Goal: Task Accomplishment & Management: Complete application form

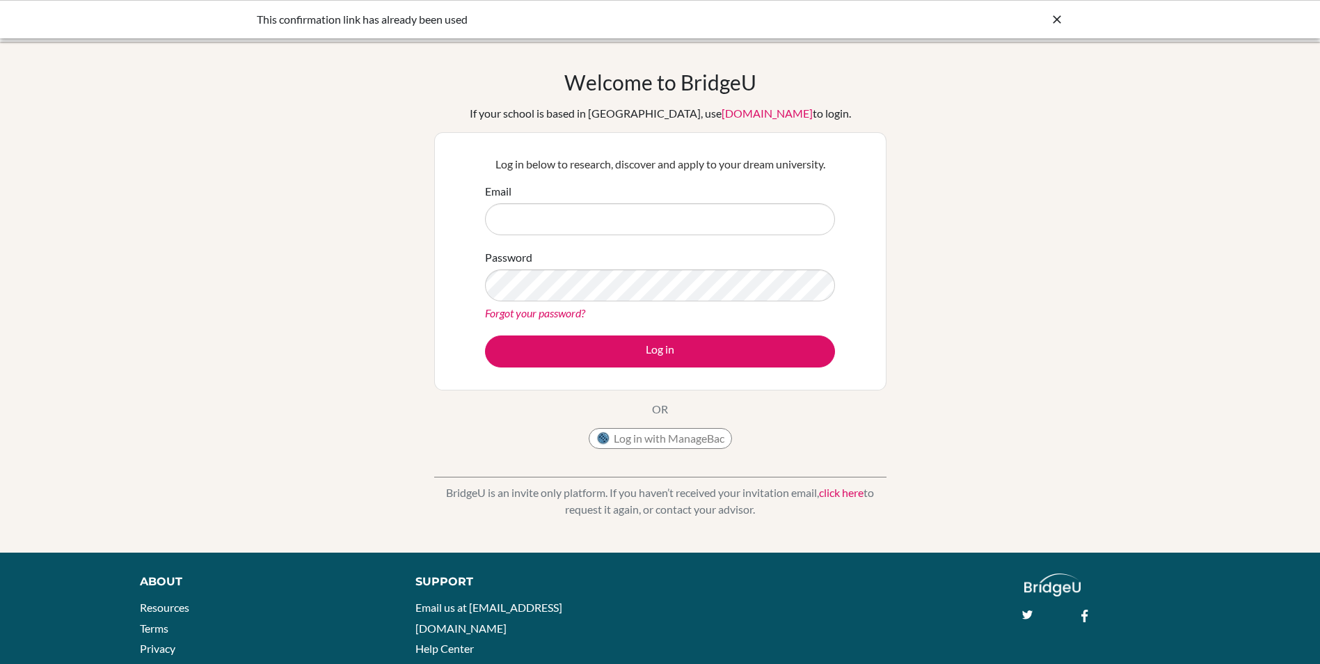
click at [543, 207] on input "Email" at bounding box center [660, 219] width 350 height 32
type input "[EMAIL_ADDRESS][DOMAIN_NAME]"
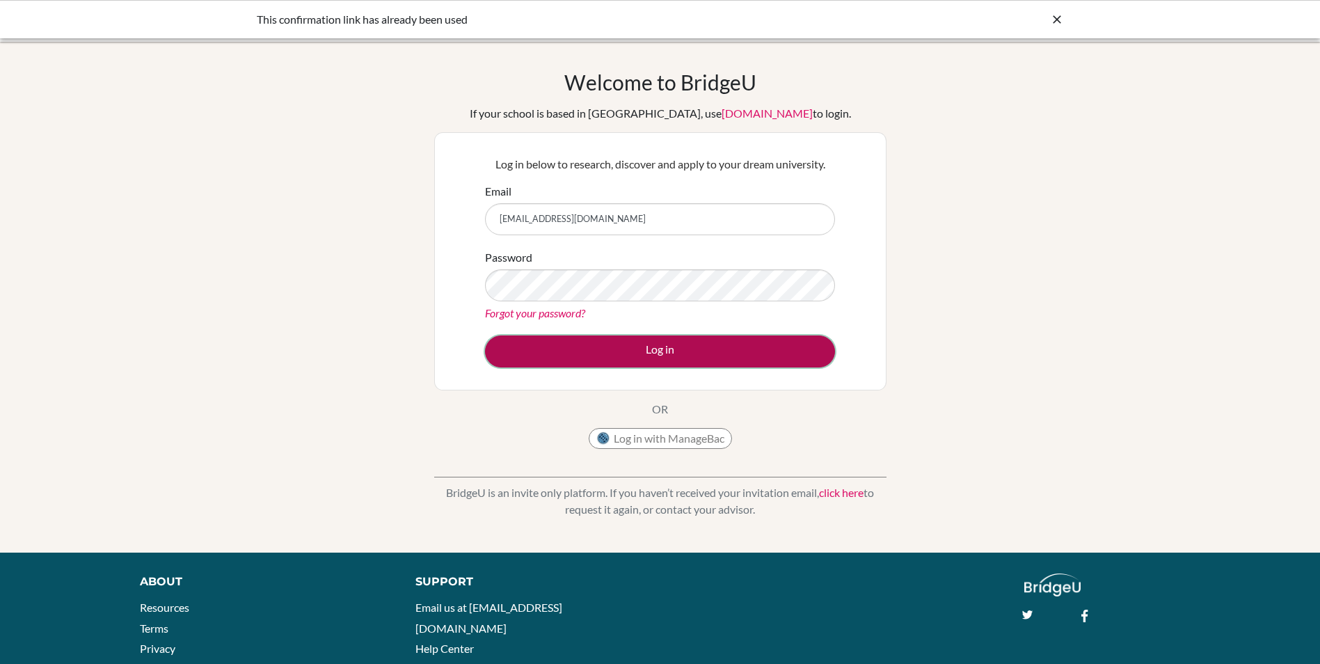
click at [652, 350] on button "Log in" at bounding box center [660, 351] width 350 height 32
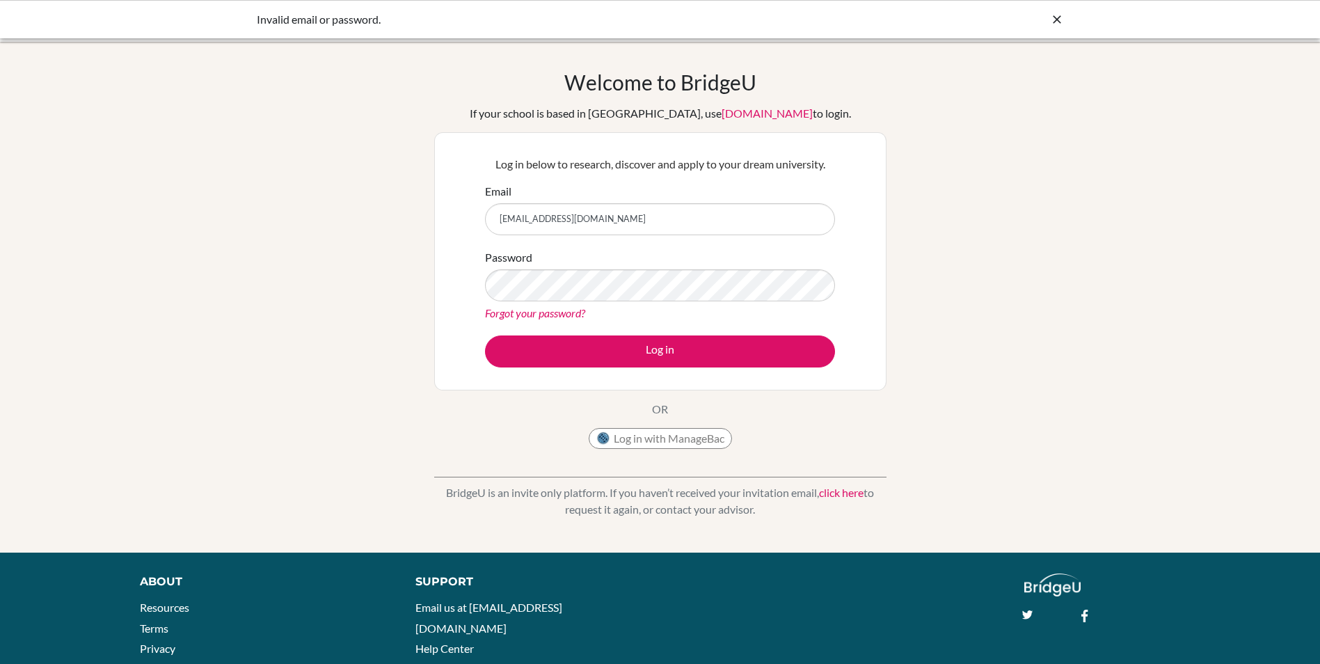
click at [551, 312] on link "Forgot your password?" at bounding box center [535, 312] width 100 height 13
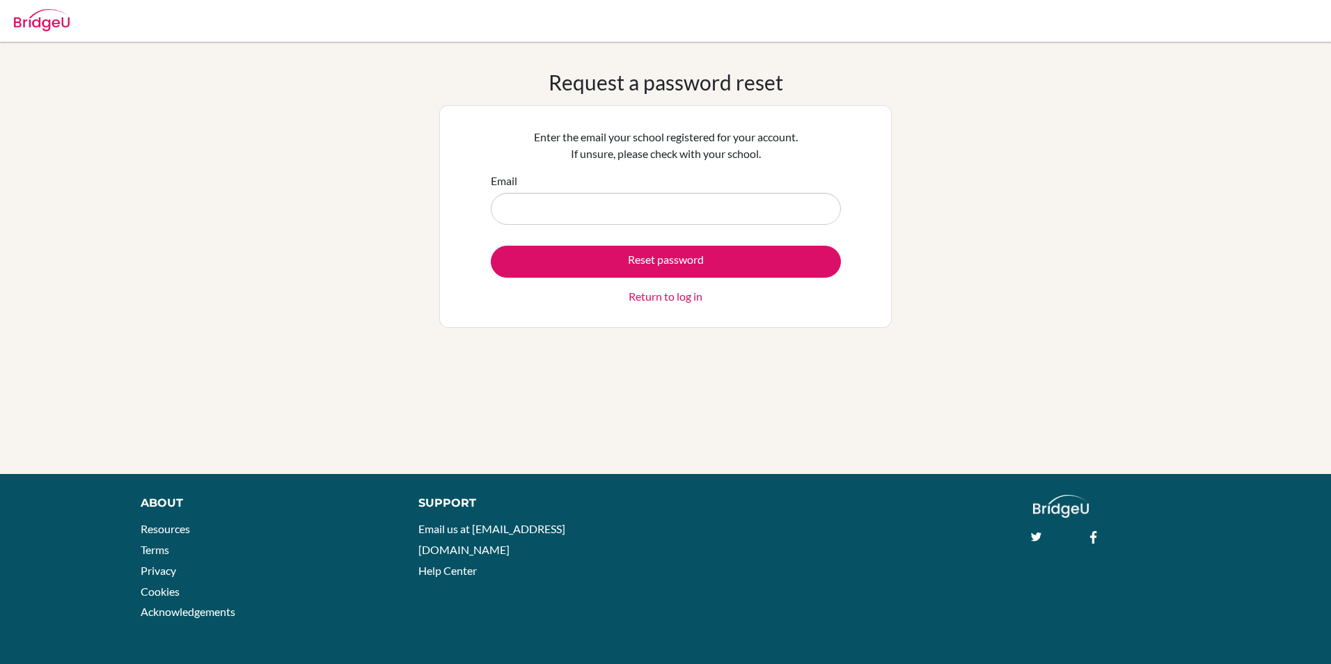
click at [564, 199] on input "Email" at bounding box center [666, 209] width 350 height 32
type input "[EMAIL_ADDRESS][DOMAIN_NAME]"
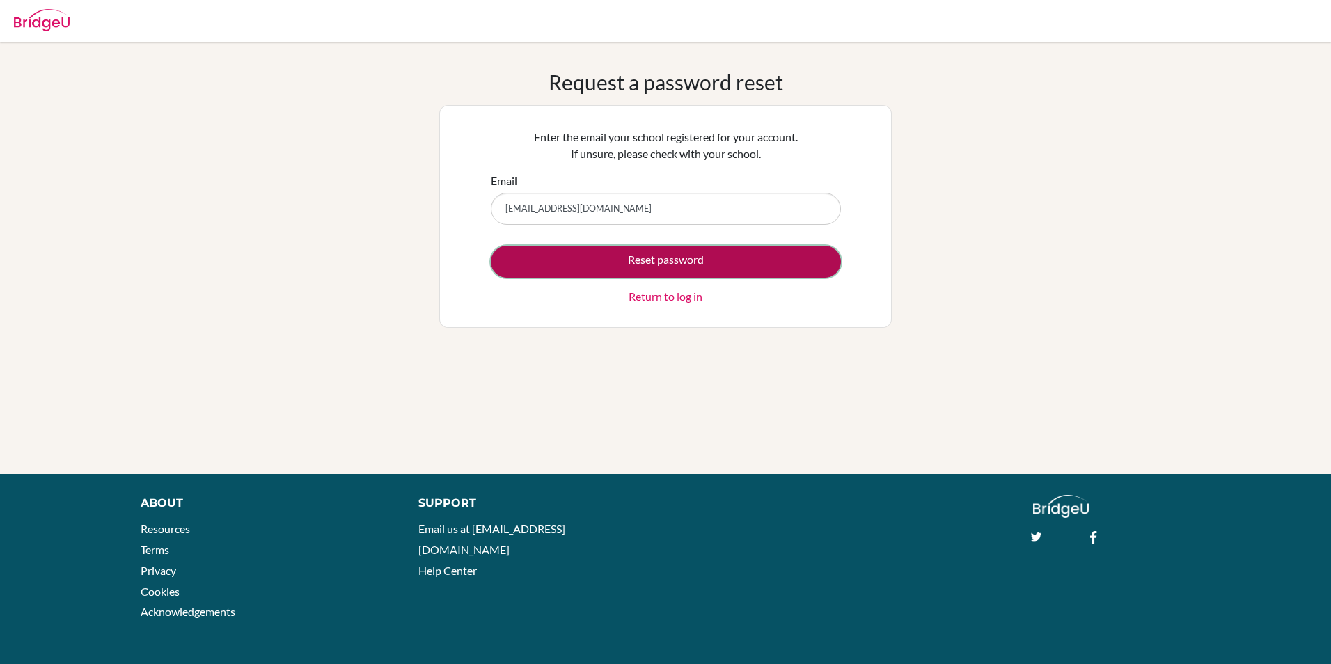
click at [615, 261] on button "Reset password" at bounding box center [666, 262] width 350 height 32
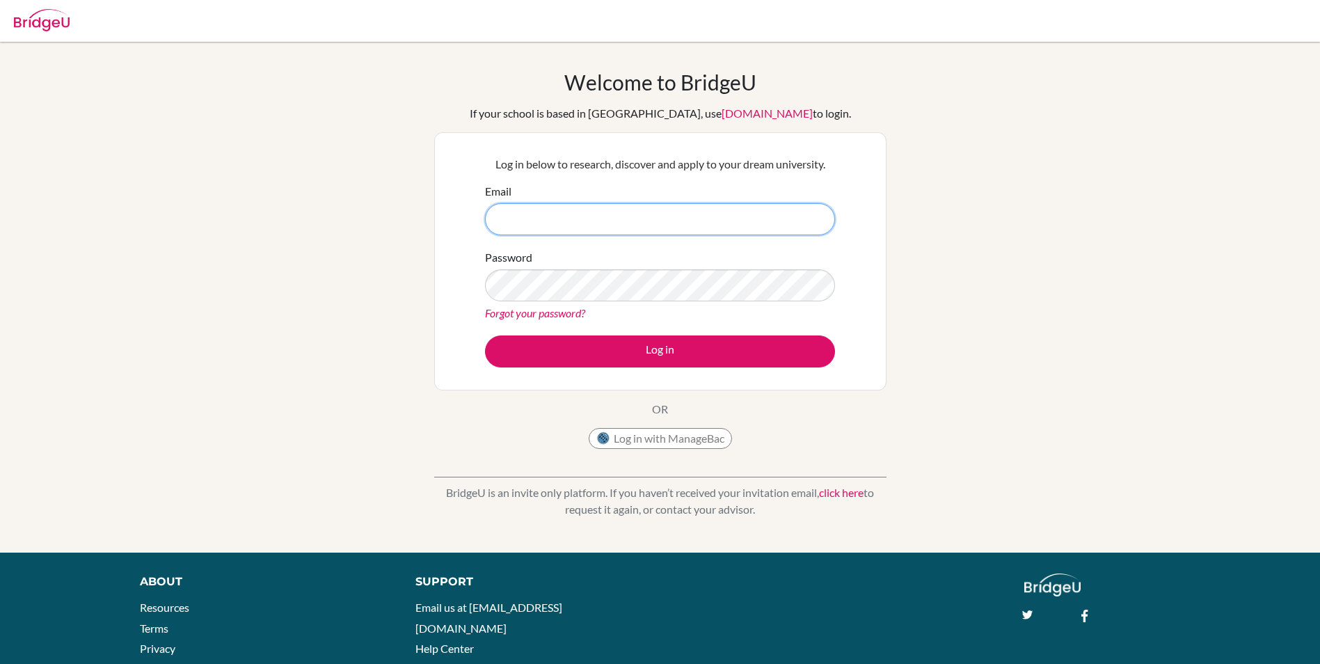
click at [521, 217] on input "Email" at bounding box center [660, 219] width 350 height 32
type input "[EMAIL_ADDRESS][DOMAIN_NAME]"
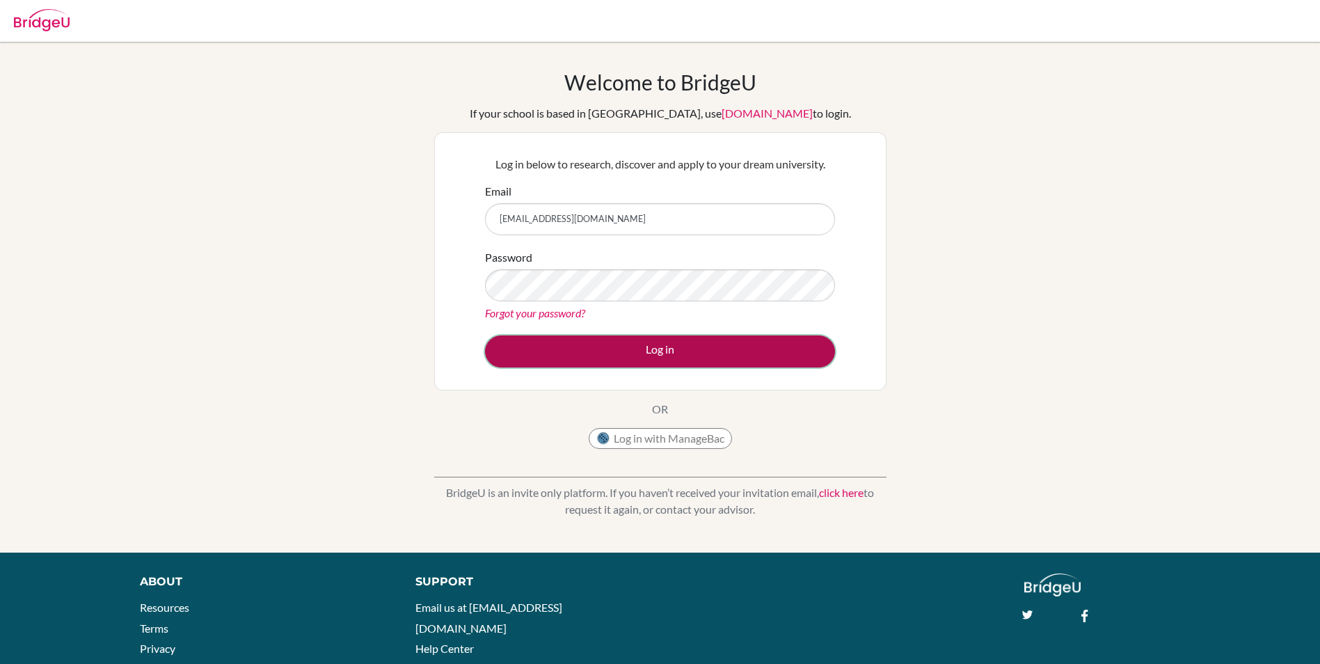
click at [578, 356] on button "Log in" at bounding box center [660, 351] width 350 height 32
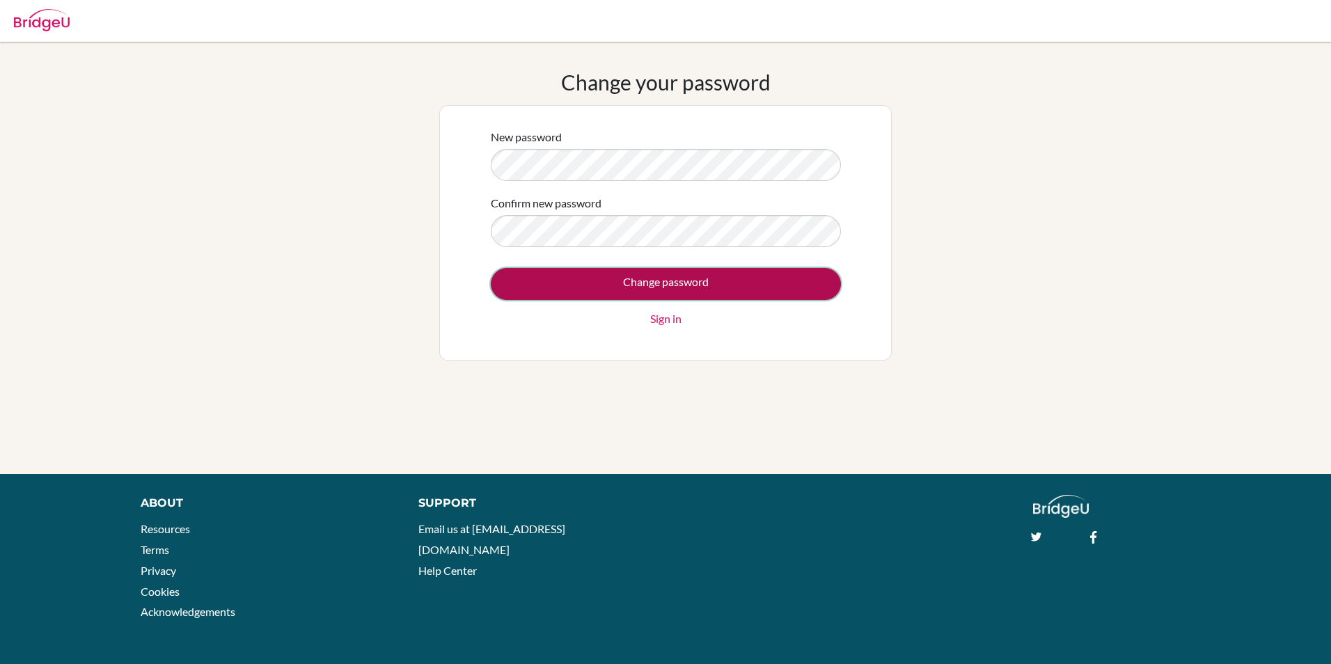
click at [712, 279] on input "Change password" at bounding box center [666, 284] width 350 height 32
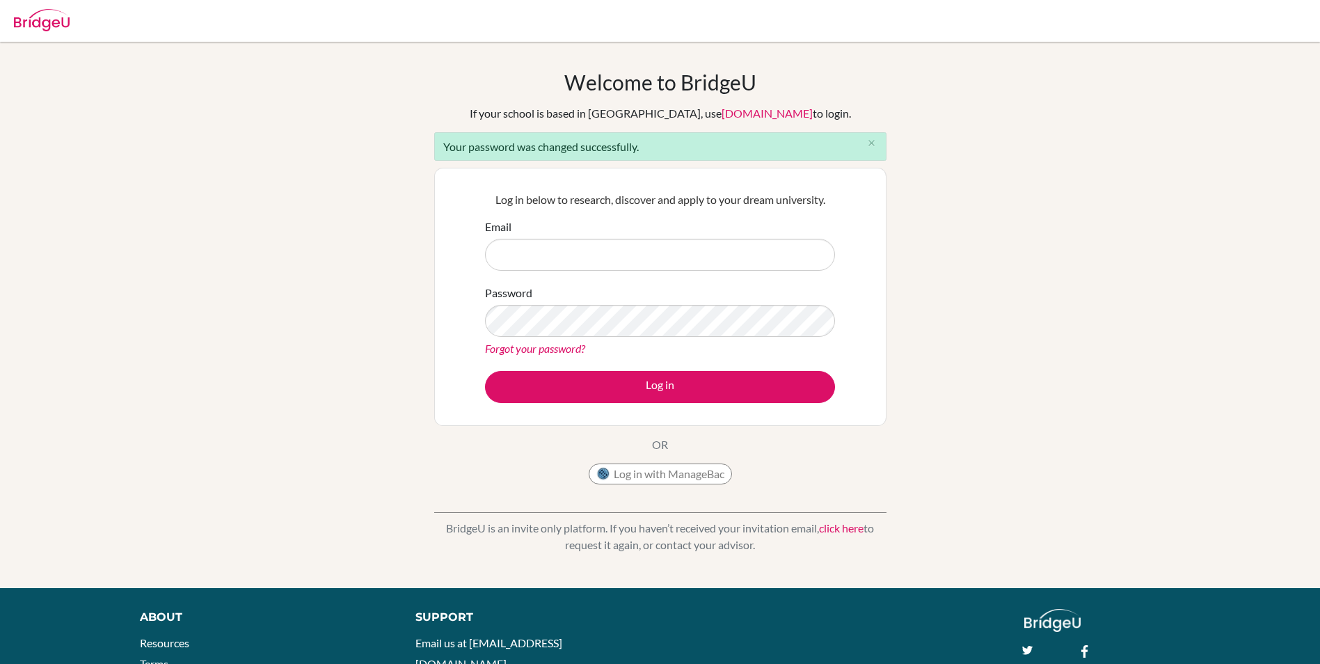
drag, startPoint x: 647, startPoint y: 251, endPoint x: 632, endPoint y: 252, distance: 14.6
click at [640, 253] on input "Email" at bounding box center [660, 255] width 350 height 32
type input "apr@wincoll.ac.uk"
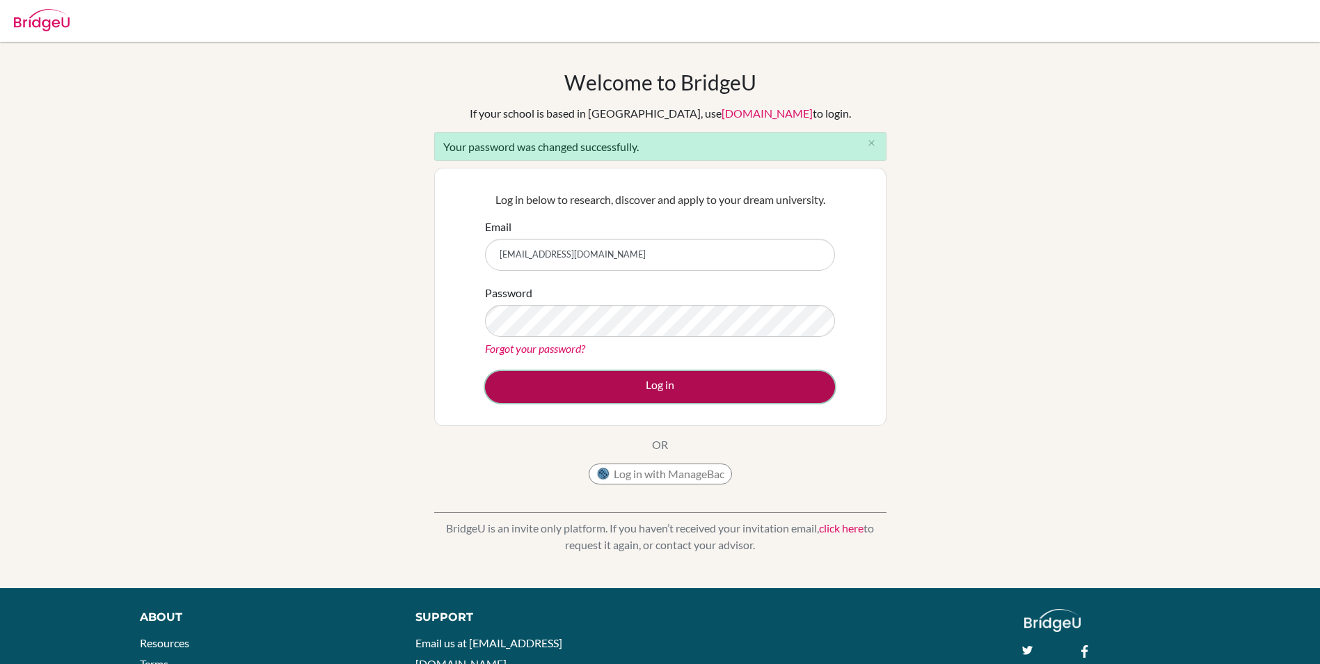
click at [657, 384] on button "Log in" at bounding box center [660, 387] width 350 height 32
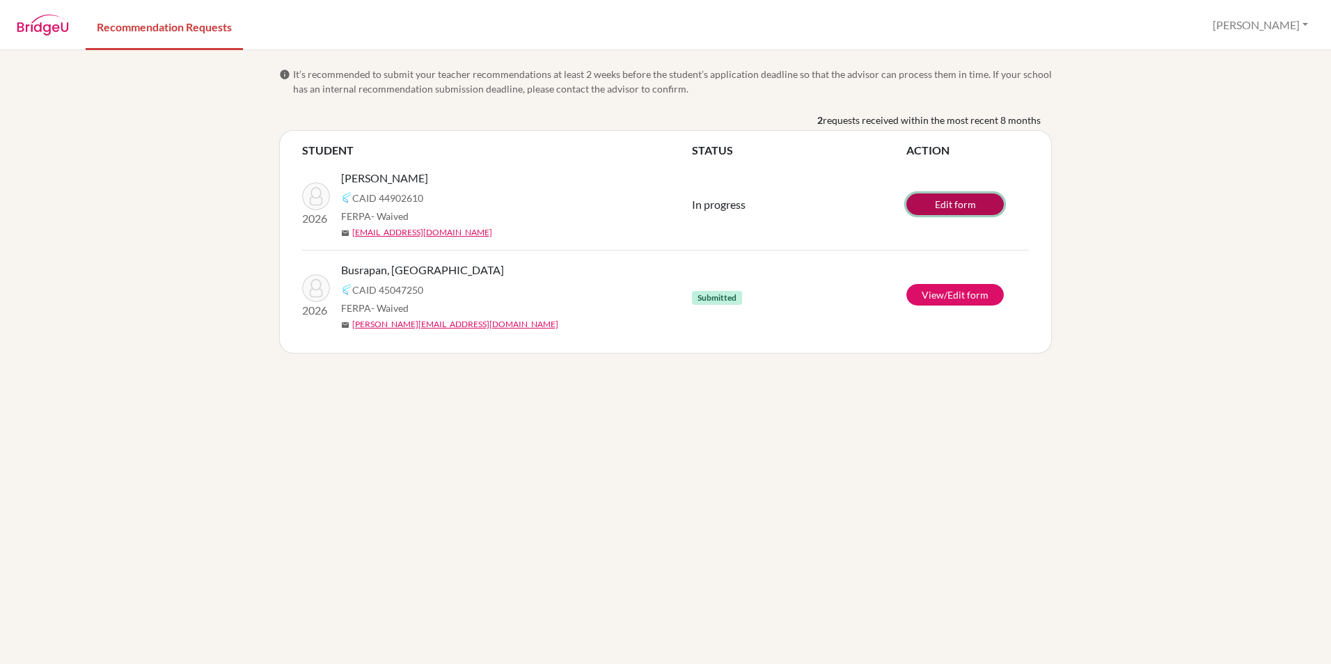
click at [941, 206] on link "Edit form" at bounding box center [954, 204] width 97 height 22
